Goal: Information Seeking & Learning: Check status

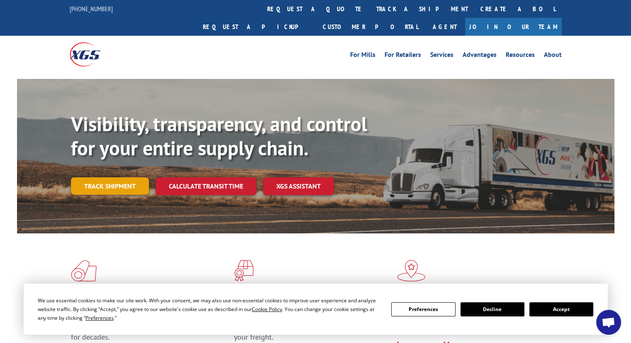
click at [111, 177] on link "Track shipment" at bounding box center [110, 185] width 78 height 17
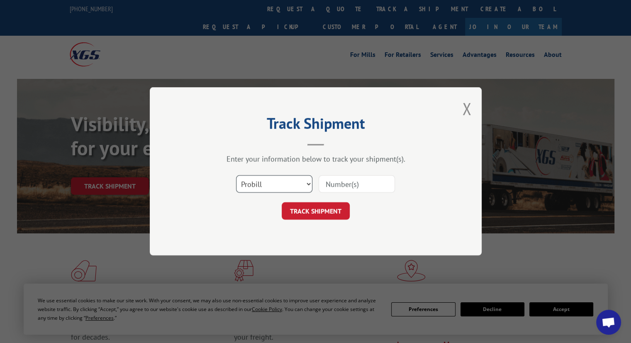
click at [308, 183] on select "Select category... Probill BOL PO" at bounding box center [274, 184] width 76 height 17
select select "bol"
click at [236, 176] on select "Select category... Probill BOL PO" at bounding box center [274, 184] width 76 height 17
click at [349, 179] on input at bounding box center [357, 184] width 76 height 17
paste input "5264134"
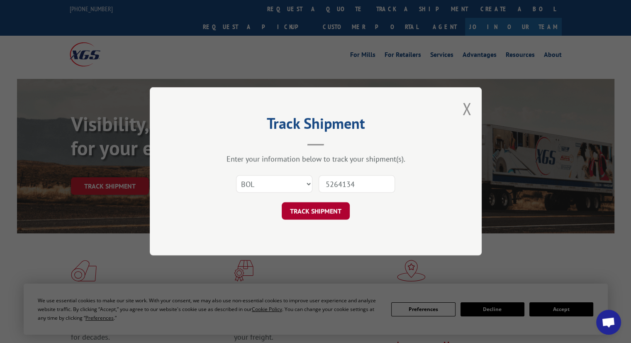
type input "5264134"
click at [307, 213] on button "TRACK SHIPMENT" at bounding box center [316, 211] width 68 height 17
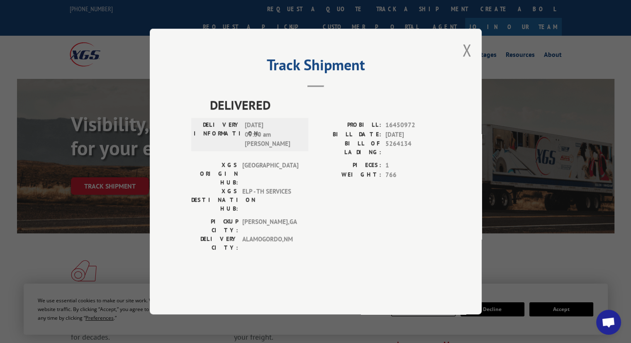
click at [466, 61] on button "Close modal" at bounding box center [466, 50] width 9 height 22
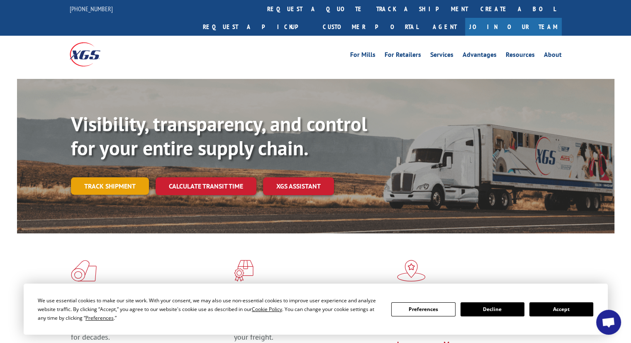
click at [123, 177] on link "Track shipment" at bounding box center [110, 185] width 78 height 17
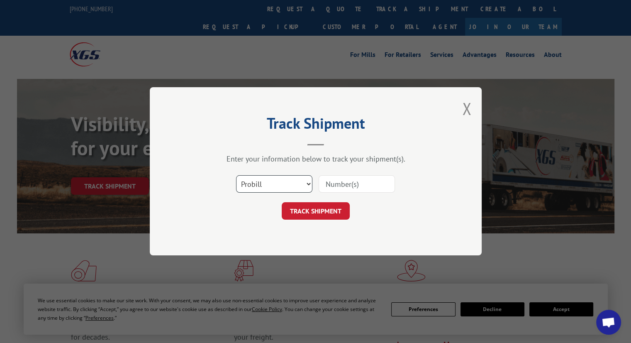
click at [309, 185] on select "Select category... Probill BOL PO" at bounding box center [274, 184] width 76 height 17
select select "bol"
click at [236, 176] on select "Select category... Probill BOL PO" at bounding box center [274, 184] width 76 height 17
click at [354, 185] on input at bounding box center [357, 184] width 76 height 17
type input "437259"
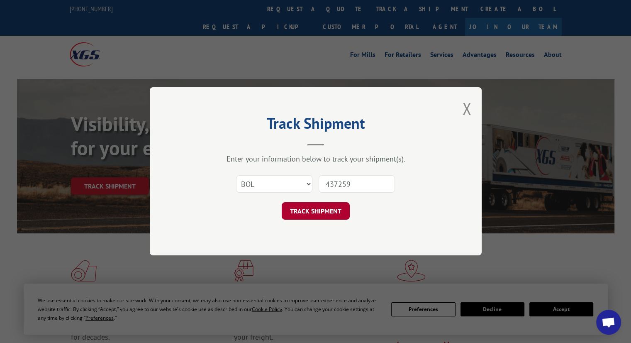
click at [317, 211] on button "TRACK SHIPMENT" at bounding box center [316, 211] width 68 height 17
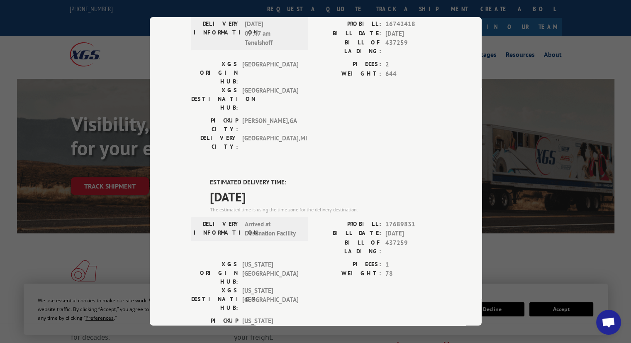
scroll to position [415, 0]
